Goal: Complete application form: Complete application form

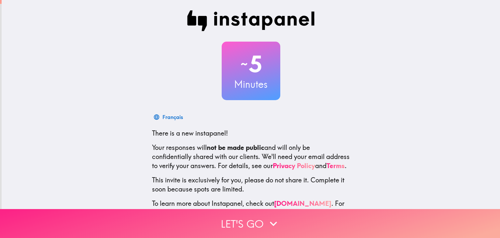
click at [263, 224] on button "Let's go" at bounding box center [250, 224] width 500 height 29
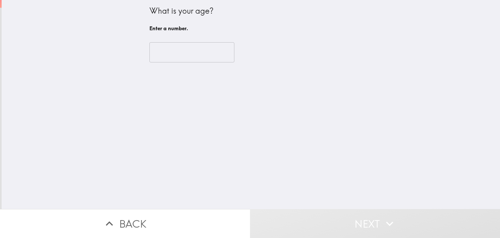
click at [182, 50] on input "number" at bounding box center [192, 52] width 85 height 20
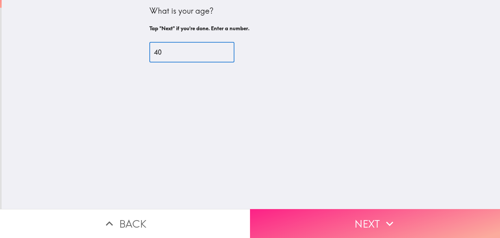
type input "40"
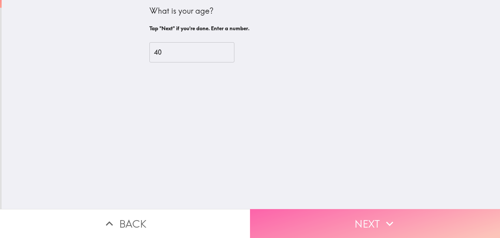
click at [281, 222] on button "Next" at bounding box center [375, 224] width 250 height 29
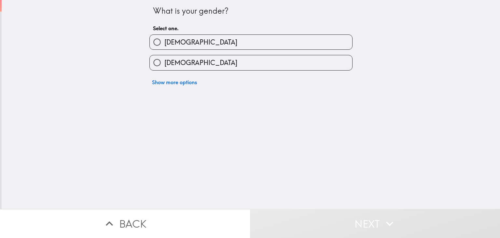
click at [228, 63] on label "[DEMOGRAPHIC_DATA]" at bounding box center [251, 62] width 203 height 15
click at [165, 63] on input "[DEMOGRAPHIC_DATA]" at bounding box center [157, 62] width 15 height 15
radio input "true"
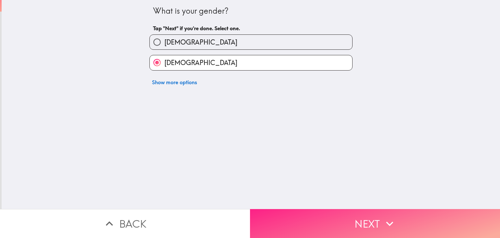
click at [292, 223] on button "Next" at bounding box center [375, 224] width 250 height 29
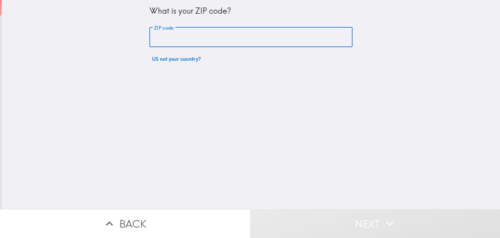
click at [226, 34] on input "ZIP code" at bounding box center [251, 37] width 203 height 20
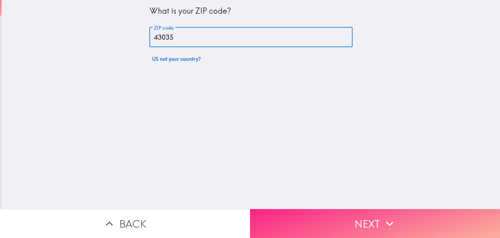
type input "43035"
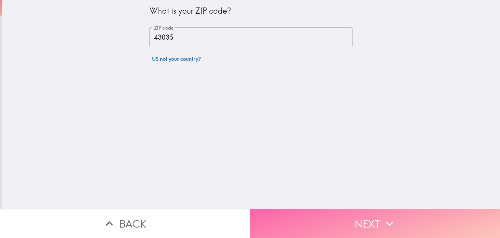
click at [301, 223] on button "Next" at bounding box center [375, 224] width 250 height 29
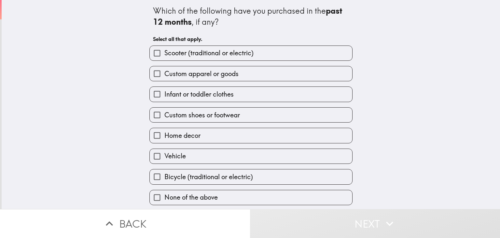
click at [229, 75] on span "Custom apparel or goods" at bounding box center [202, 73] width 74 height 9
click at [165, 75] on input "Custom apparel or goods" at bounding box center [157, 73] width 15 height 15
checkbox input "true"
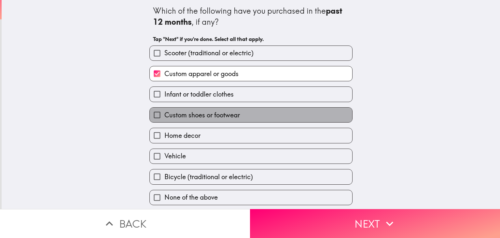
click at [221, 115] on span "Custom shoes or footwear" at bounding box center [203, 115] width 76 height 9
click at [165, 115] on input "Custom shoes or footwear" at bounding box center [157, 115] width 15 height 15
checkbox input "true"
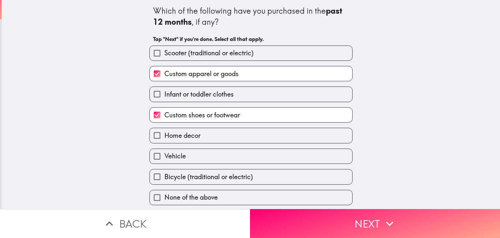
click at [217, 140] on label "Home decor" at bounding box center [251, 135] width 203 height 15
click at [165, 140] on input "Home decor" at bounding box center [157, 135] width 15 height 15
checkbox input "true"
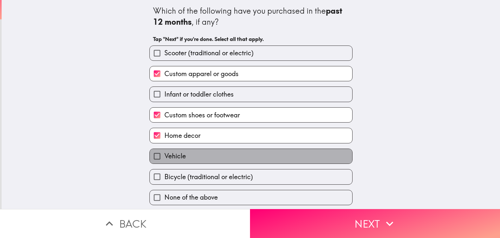
click at [213, 158] on label "Vehicle" at bounding box center [251, 156] width 203 height 15
click at [165, 158] on input "Vehicle" at bounding box center [157, 156] width 15 height 15
checkbox input "true"
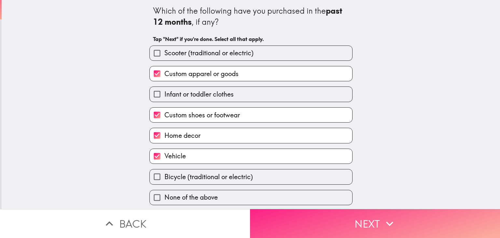
click at [278, 217] on button "Next" at bounding box center [375, 224] width 250 height 29
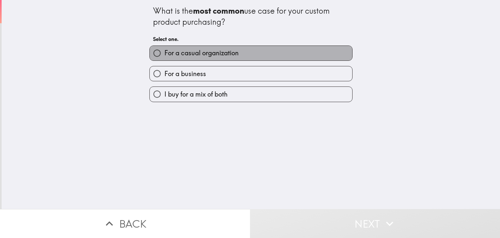
click at [230, 50] on span "For a casual organization" at bounding box center [202, 53] width 74 height 9
click at [165, 50] on input "For a casual organization" at bounding box center [157, 53] width 15 height 15
radio input "true"
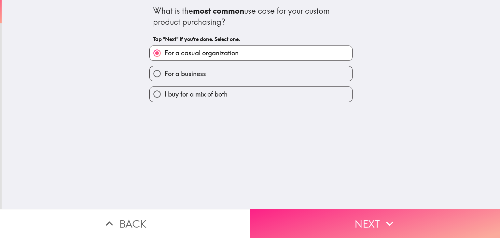
click at [281, 231] on button "Next" at bounding box center [375, 224] width 250 height 29
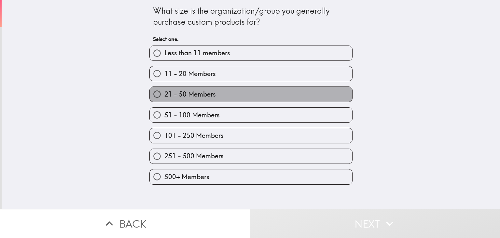
click at [242, 96] on label "21 - 50 Members" at bounding box center [251, 94] width 203 height 15
click at [165, 96] on input "21 - 50 Members" at bounding box center [157, 94] width 15 height 15
radio input "true"
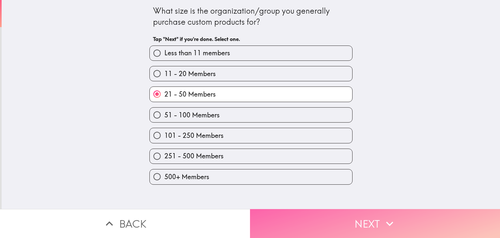
click at [292, 228] on button "Next" at bounding box center [375, 224] width 250 height 29
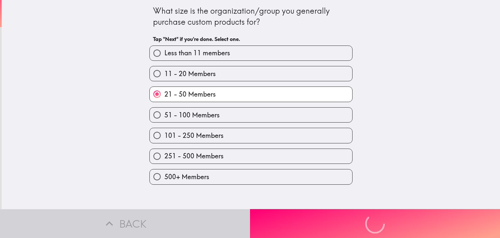
click at [292, 228] on div "Back Next" at bounding box center [250, 224] width 500 height 29
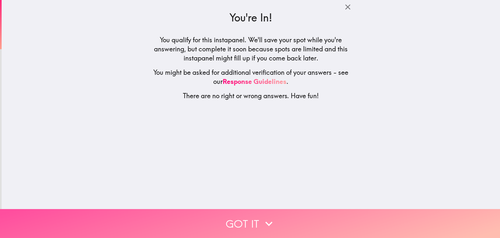
click at [292, 228] on button "Got it" at bounding box center [250, 224] width 500 height 29
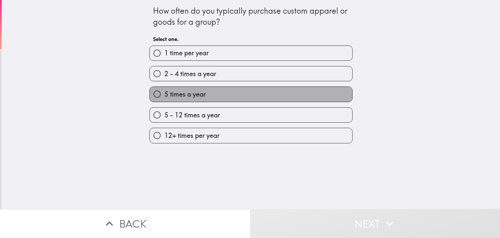
click at [284, 94] on label "5 times a year" at bounding box center [251, 94] width 203 height 15
click at [165, 94] on input "5 times a year" at bounding box center [157, 94] width 15 height 15
radio input "true"
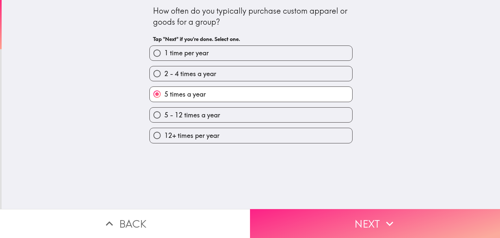
click at [323, 225] on button "Next" at bounding box center [375, 224] width 250 height 29
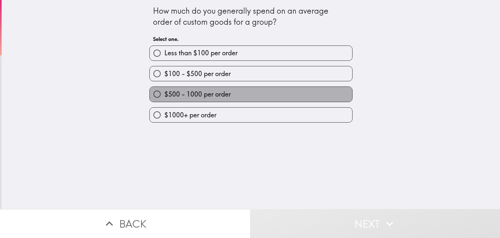
click at [287, 91] on label "$500 - 1000 per order" at bounding box center [251, 94] width 203 height 15
click at [165, 91] on input "$500 - 1000 per order" at bounding box center [157, 94] width 15 height 15
radio input "true"
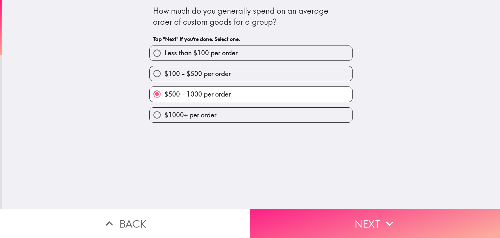
click at [296, 217] on button "Next" at bounding box center [375, 224] width 250 height 29
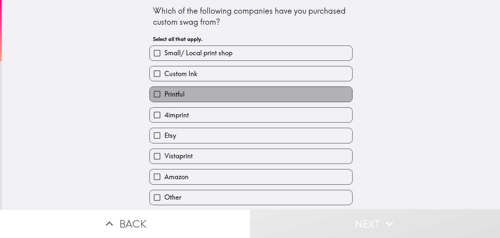
click at [274, 90] on label "Printful" at bounding box center [251, 94] width 203 height 15
click at [165, 90] on input "Printful" at bounding box center [157, 94] width 15 height 15
checkbox input "true"
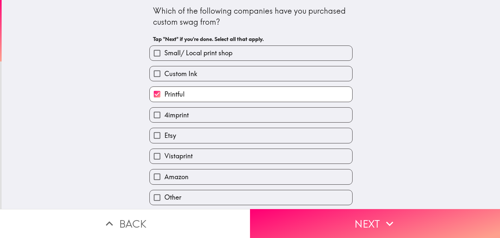
click at [291, 179] on label "Amazon" at bounding box center [251, 177] width 203 height 15
click at [165, 179] on input "Amazon" at bounding box center [157, 177] width 15 height 15
checkbox input "true"
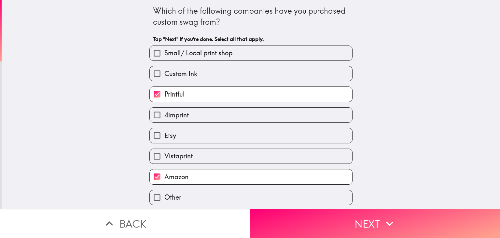
click at [273, 94] on label "Printful" at bounding box center [251, 94] width 203 height 15
click at [165, 94] on input "Printful" at bounding box center [157, 94] width 15 height 15
checkbox input "false"
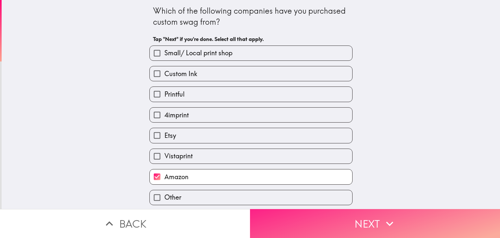
click at [303, 225] on button "Next" at bounding box center [375, 224] width 250 height 29
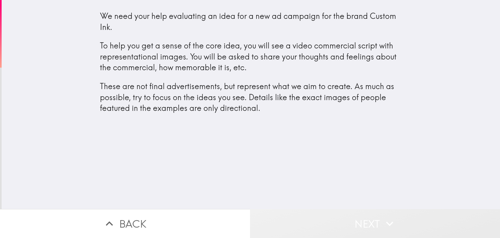
click at [303, 225] on button "Next" at bounding box center [375, 224] width 250 height 29
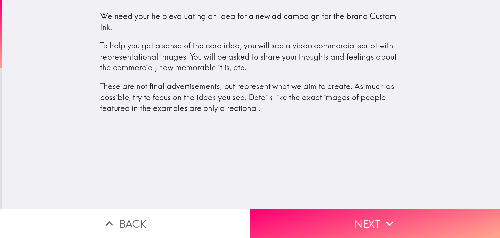
click at [290, 151] on div "We need your help evaluating an idea for a new ad campaign for the brand Custom…" at bounding box center [251, 105] width 499 height 210
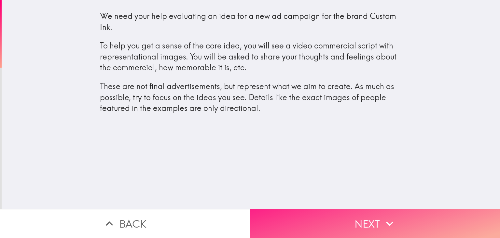
click at [286, 221] on button "Next" at bounding box center [375, 224] width 250 height 29
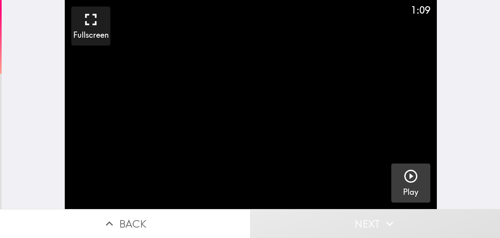
click at [410, 177] on icon "button" at bounding box center [411, 177] width 16 height 16
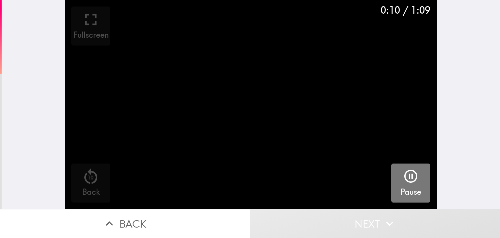
click at [410, 177] on icon "button" at bounding box center [411, 176] width 13 height 13
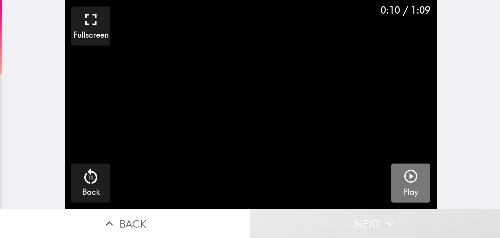
click at [410, 177] on icon "button" at bounding box center [411, 177] width 16 height 16
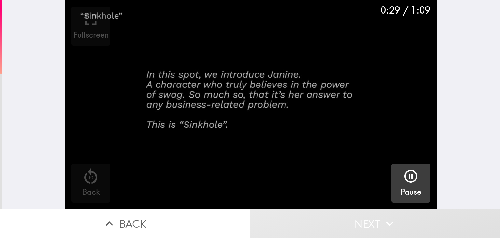
click at [499, 125] on div "0:29 / 1:09 Fullscreen 10 Back Pause" at bounding box center [251, 105] width 499 height 210
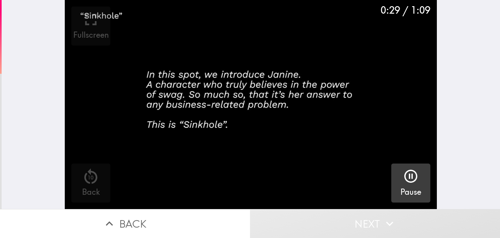
click at [499, 125] on div "0:29 / 1:09 Fullscreen 10 Back Pause" at bounding box center [251, 105] width 499 height 210
click at [499, 125] on div "0:30 / 1:09 Fullscreen 10 Back Pause" at bounding box center [251, 105] width 499 height 210
click at [499, 125] on div "0:31 / 1:09 Fullscreen 10 Back Pause" at bounding box center [251, 105] width 499 height 210
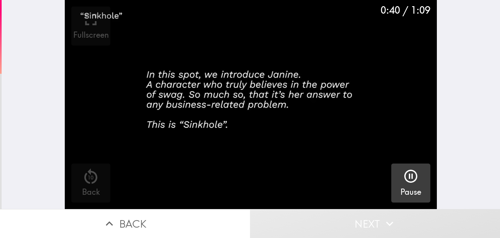
click at [499, 125] on div "0:40 / 1:09 Fullscreen 10 Back Pause" at bounding box center [251, 105] width 499 height 210
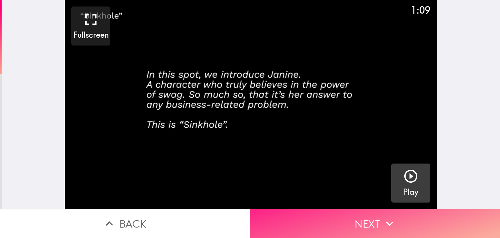
click at [378, 218] on button "Next" at bounding box center [375, 224] width 250 height 29
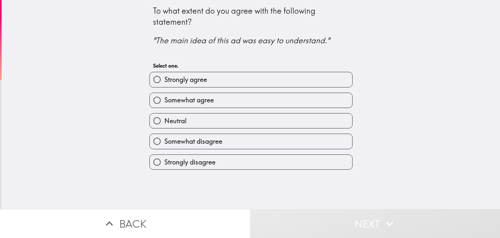
click at [339, 116] on label "Neutral" at bounding box center [251, 121] width 203 height 15
click at [165, 116] on input "Neutral" at bounding box center [157, 121] width 15 height 15
radio input "true"
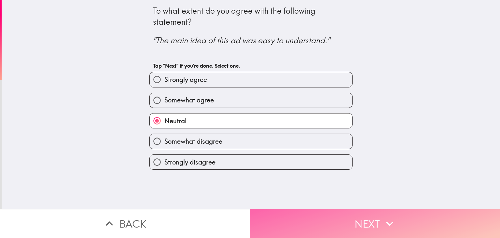
click at [343, 219] on button "Next" at bounding box center [375, 224] width 250 height 29
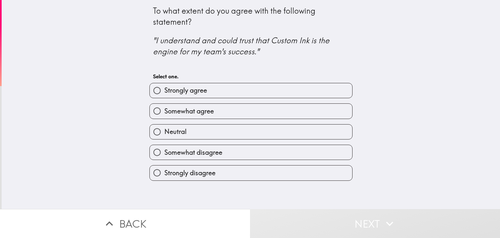
click at [244, 131] on label "Neutral" at bounding box center [251, 132] width 203 height 15
click at [165, 131] on input "Neutral" at bounding box center [157, 132] width 15 height 15
radio input "true"
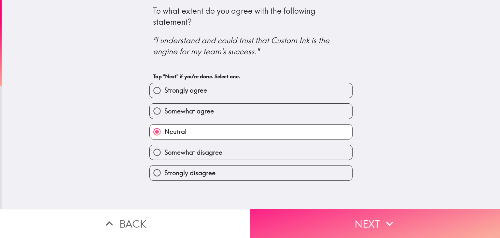
click at [263, 224] on button "Next" at bounding box center [375, 224] width 250 height 29
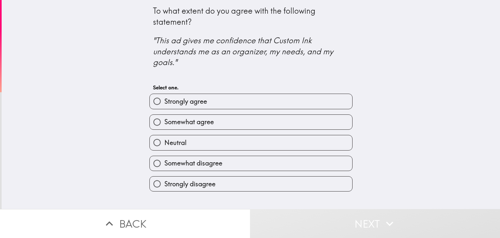
click at [235, 137] on label "Neutral" at bounding box center [251, 143] width 203 height 15
click at [165, 137] on input "Neutral" at bounding box center [157, 143] width 15 height 15
radio input "true"
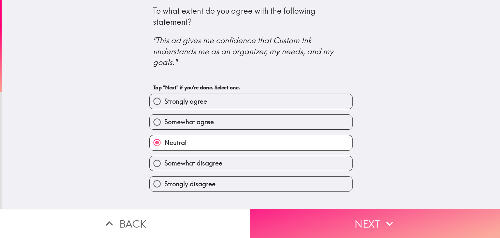
click at [265, 222] on button "Next" at bounding box center [375, 224] width 250 height 29
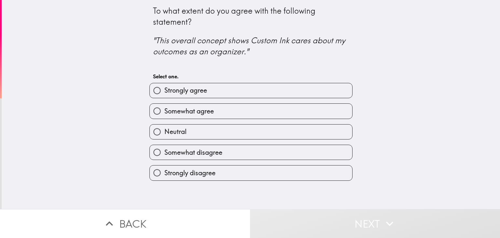
click at [239, 128] on label "Neutral" at bounding box center [251, 132] width 203 height 15
click at [165, 128] on input "Neutral" at bounding box center [157, 132] width 15 height 15
radio input "true"
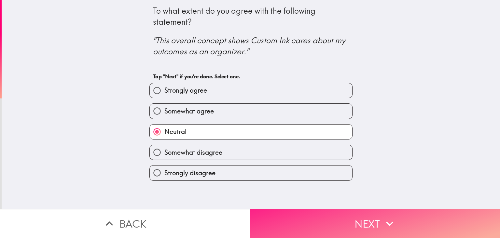
click at [262, 222] on button "Next" at bounding box center [375, 224] width 250 height 29
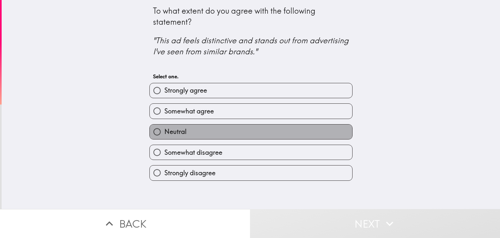
click at [242, 129] on label "Neutral" at bounding box center [251, 132] width 203 height 15
click at [165, 129] on input "Neutral" at bounding box center [157, 132] width 15 height 15
radio input "true"
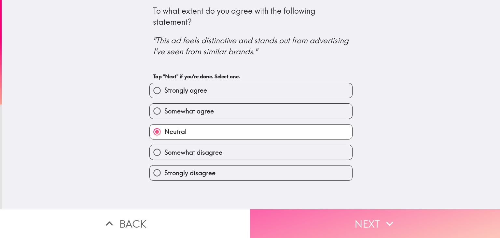
click at [260, 223] on button "Next" at bounding box center [375, 224] width 250 height 29
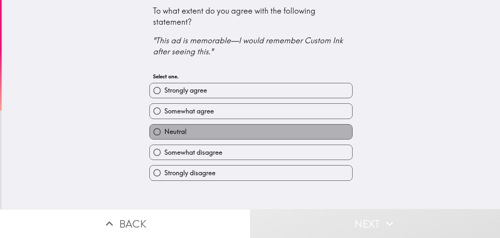
click at [234, 136] on label "Neutral" at bounding box center [251, 132] width 203 height 15
click at [165, 136] on input "Neutral" at bounding box center [157, 132] width 15 height 15
radio input "true"
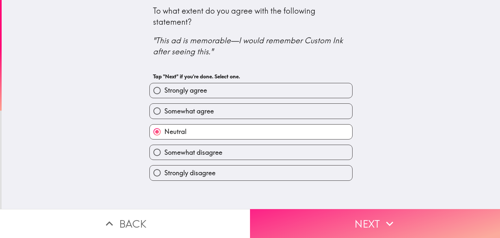
click at [259, 228] on button "Next" at bounding box center [375, 224] width 250 height 29
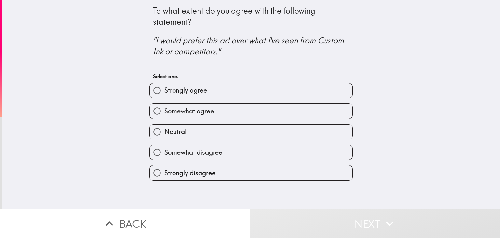
click at [226, 126] on label "Neutral" at bounding box center [251, 132] width 203 height 15
click at [165, 126] on input "Neutral" at bounding box center [157, 132] width 15 height 15
radio input "true"
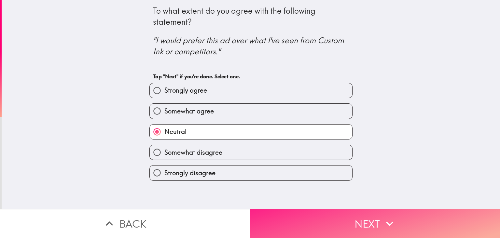
click at [258, 217] on button "Next" at bounding box center [375, 224] width 250 height 29
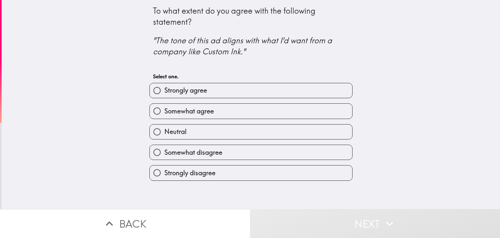
click at [231, 131] on label "Neutral" at bounding box center [251, 132] width 203 height 15
click at [165, 131] on input "Neutral" at bounding box center [157, 132] width 15 height 15
radio input "true"
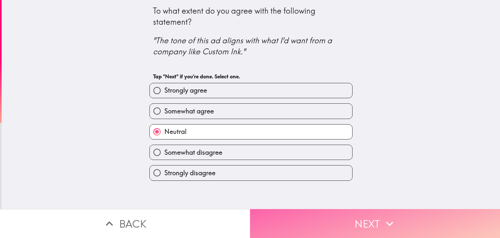
click at [257, 218] on button "Next" at bounding box center [375, 224] width 250 height 29
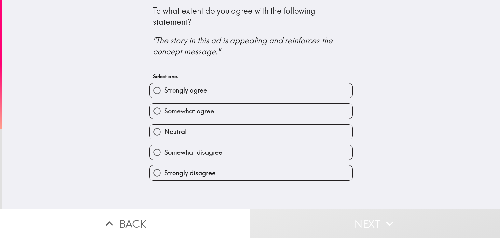
click at [229, 132] on label "Neutral" at bounding box center [251, 132] width 203 height 15
click at [165, 132] on input "Neutral" at bounding box center [157, 132] width 15 height 15
radio input "true"
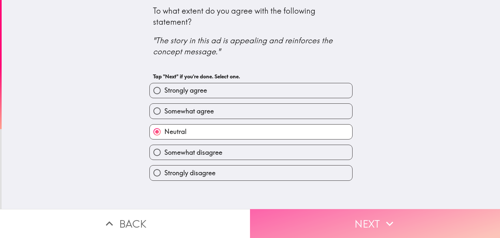
click at [264, 221] on button "Next" at bounding box center [375, 224] width 250 height 29
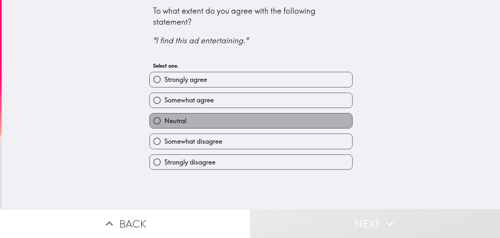
click at [230, 121] on label "Neutral" at bounding box center [251, 121] width 203 height 15
click at [165, 121] on input "Neutral" at bounding box center [157, 121] width 15 height 15
radio input "true"
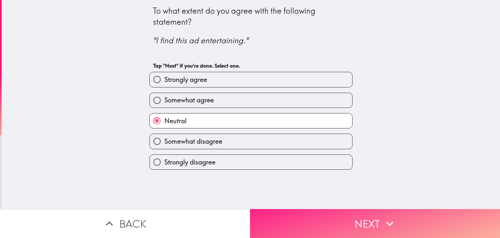
click at [264, 217] on button "Next" at bounding box center [375, 224] width 250 height 29
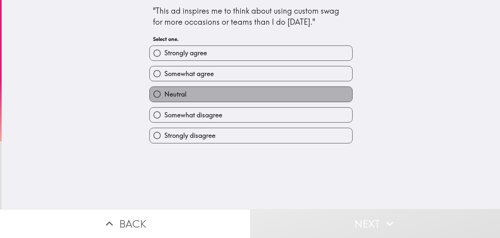
click at [231, 92] on label "Neutral" at bounding box center [251, 94] width 203 height 15
click at [165, 92] on input "Neutral" at bounding box center [157, 94] width 15 height 15
radio input "true"
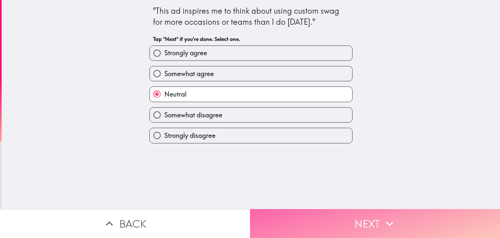
click at [260, 219] on button "Next" at bounding box center [375, 224] width 250 height 29
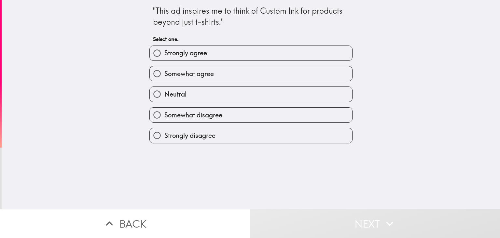
click at [223, 95] on label "Neutral" at bounding box center [251, 94] width 203 height 15
click at [165, 95] on input "Neutral" at bounding box center [157, 94] width 15 height 15
radio input "true"
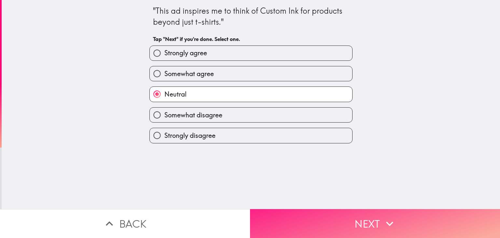
click at [258, 220] on button "Next" at bounding box center [375, 224] width 250 height 29
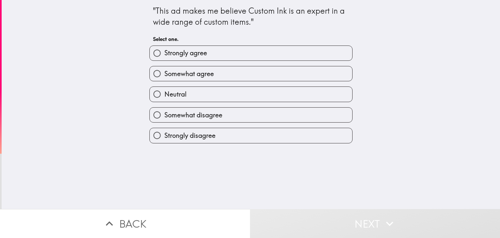
click at [223, 94] on label "Neutral" at bounding box center [251, 94] width 203 height 15
click at [165, 94] on input "Neutral" at bounding box center [157, 94] width 15 height 15
radio input "true"
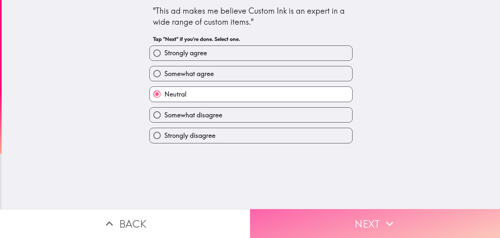
click at [255, 214] on button "Next" at bounding box center [375, 224] width 250 height 29
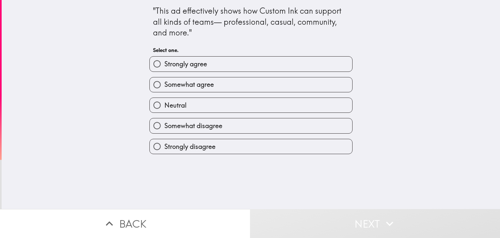
click at [216, 106] on label "Neutral" at bounding box center [251, 105] width 203 height 15
click at [165, 106] on input "Neutral" at bounding box center [157, 105] width 15 height 15
radio input "true"
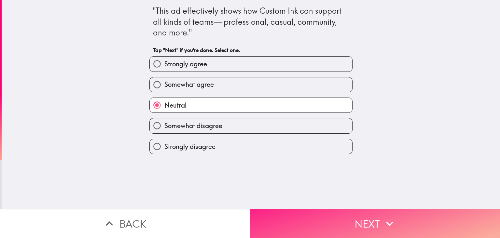
click at [265, 232] on button "Next" at bounding box center [375, 224] width 250 height 29
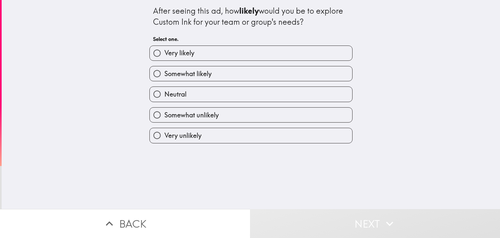
click at [221, 84] on div "Neutral" at bounding box center [248, 91] width 209 height 21
click at [220, 94] on label "Neutral" at bounding box center [251, 94] width 203 height 15
click at [165, 94] on input "Neutral" at bounding box center [157, 94] width 15 height 15
radio input "true"
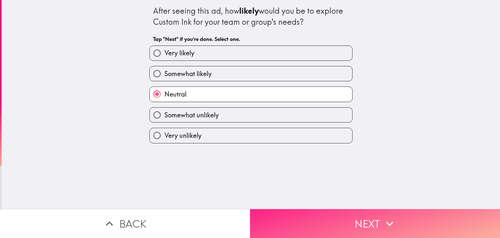
click at [261, 224] on button "Next" at bounding box center [375, 224] width 250 height 29
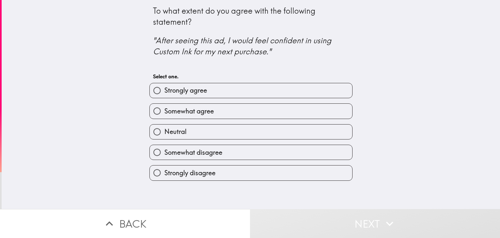
click at [228, 128] on label "Neutral" at bounding box center [251, 132] width 203 height 15
click at [165, 128] on input "Neutral" at bounding box center [157, 132] width 15 height 15
radio input "true"
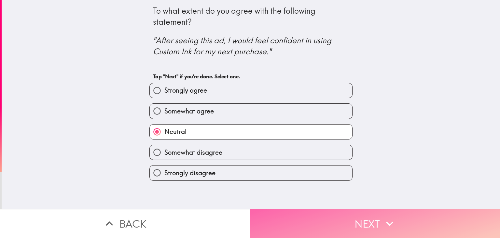
click at [260, 222] on button "Next" at bounding box center [375, 224] width 250 height 29
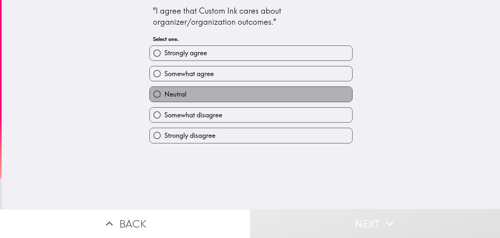
click at [210, 93] on label "Neutral" at bounding box center [251, 94] width 203 height 15
click at [165, 93] on input "Neutral" at bounding box center [157, 94] width 15 height 15
radio input "true"
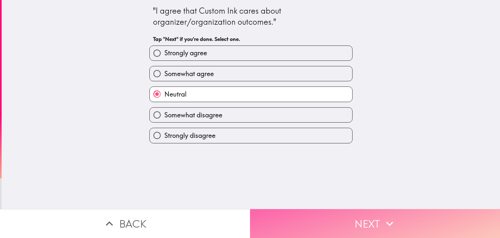
click at [255, 219] on button "Next" at bounding box center [375, 224] width 250 height 29
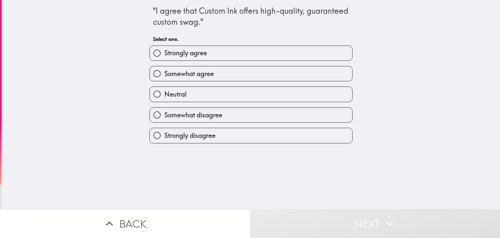
click at [214, 93] on label "Neutral" at bounding box center [251, 94] width 203 height 15
click at [165, 93] on input "Neutral" at bounding box center [157, 94] width 15 height 15
radio input "true"
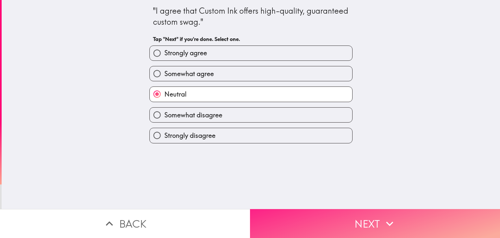
click at [262, 222] on button "Next" at bounding box center [375, 224] width 250 height 29
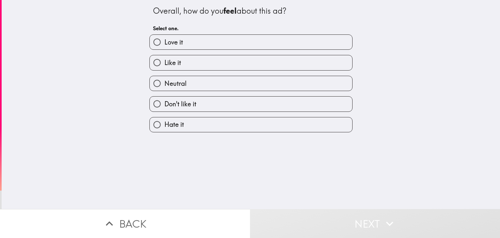
click at [205, 82] on label "Neutral" at bounding box center [251, 83] width 203 height 15
click at [165, 82] on input "Neutral" at bounding box center [157, 83] width 15 height 15
radio input "true"
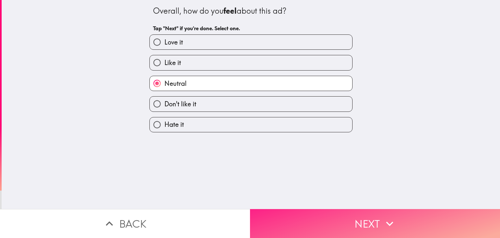
click at [268, 235] on button "Next" at bounding box center [375, 224] width 250 height 29
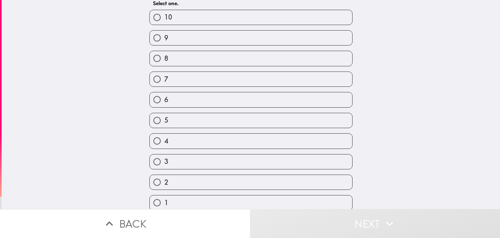
scroll to position [39, 0]
click at [260, 14] on label "10" at bounding box center [251, 15] width 203 height 15
click at [165, 14] on input "10" at bounding box center [157, 15] width 15 height 15
radio input "true"
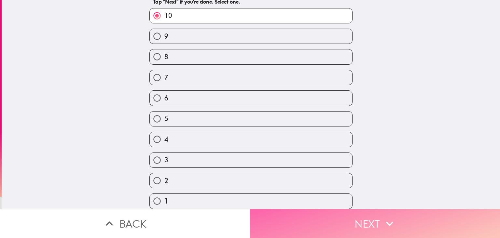
click at [280, 217] on button "Next" at bounding box center [375, 224] width 250 height 29
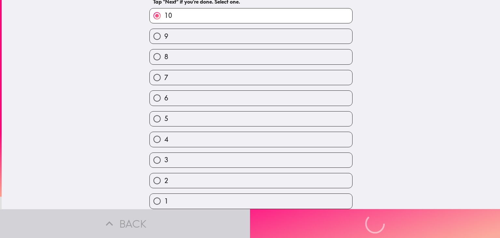
scroll to position [0, 0]
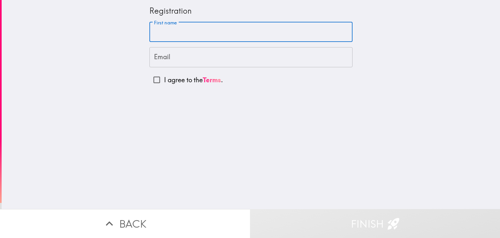
click at [216, 33] on input "First name" at bounding box center [251, 32] width 203 height 20
type input "Katie"
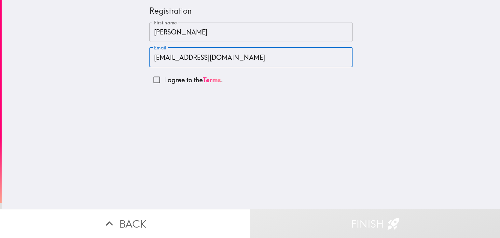
type input "katelynne8504@gmail.com"
click at [157, 80] on input "I agree to the Terms ." at bounding box center [157, 80] width 15 height 15
checkbox input "true"
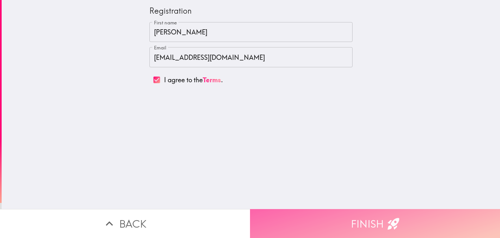
click at [265, 220] on button "Finish" at bounding box center [375, 224] width 250 height 29
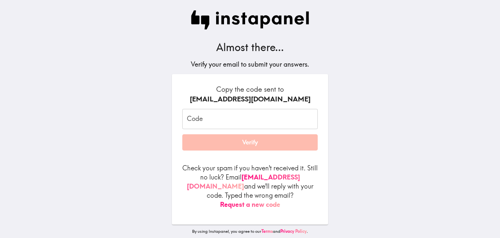
click at [222, 113] on input "Code" at bounding box center [250, 119] width 136 height 20
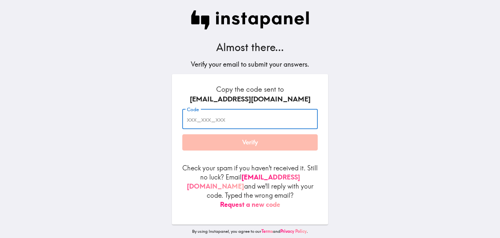
click at [222, 113] on input "Code" at bounding box center [250, 119] width 136 height 20
type input "mgjahG8NY"
click at [301, 150] on button "Verify" at bounding box center [250, 143] width 136 height 16
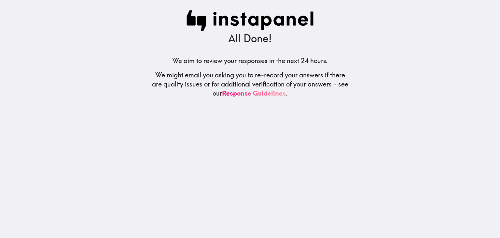
click at [301, 150] on div "All Done! We aim to review your responses in the next 24 hours. We might email …" at bounding box center [250, 119] width 209 height 238
